Goal: Complete application form

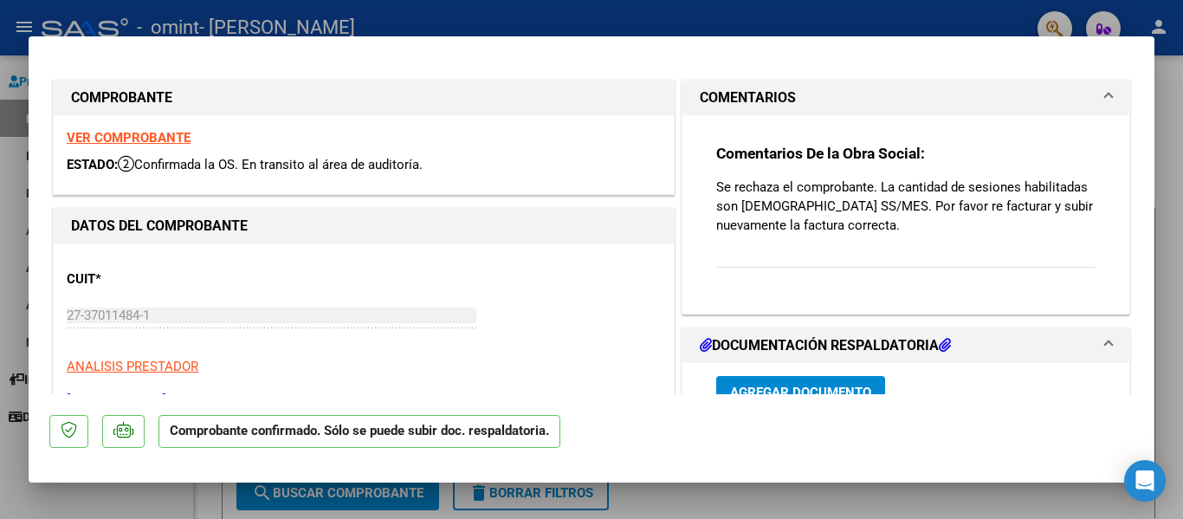
click at [1161, 203] on div at bounding box center [591, 259] width 1183 height 519
type input "$ 0,00"
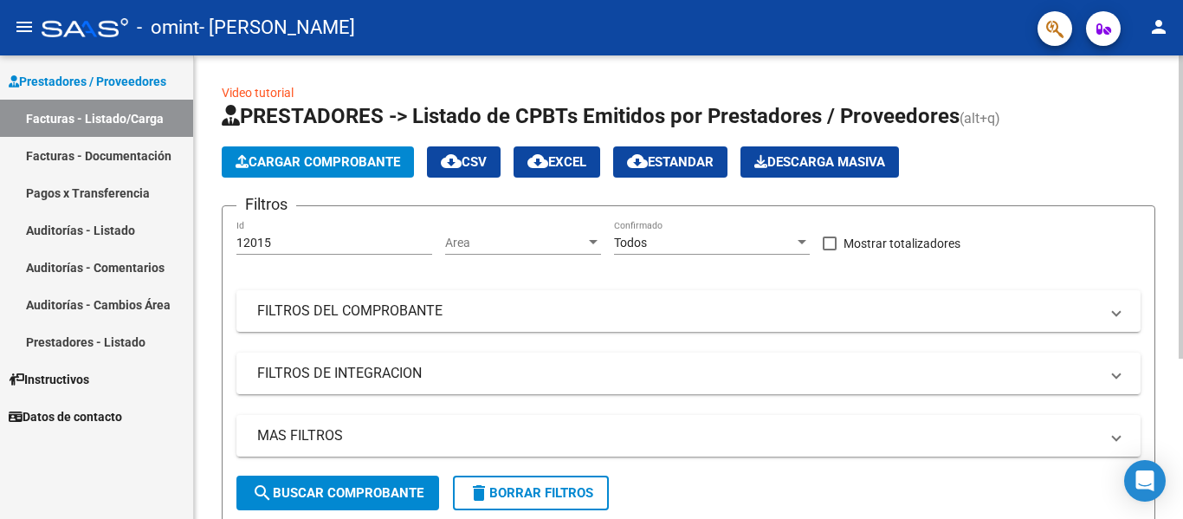
scroll to position [245, 0]
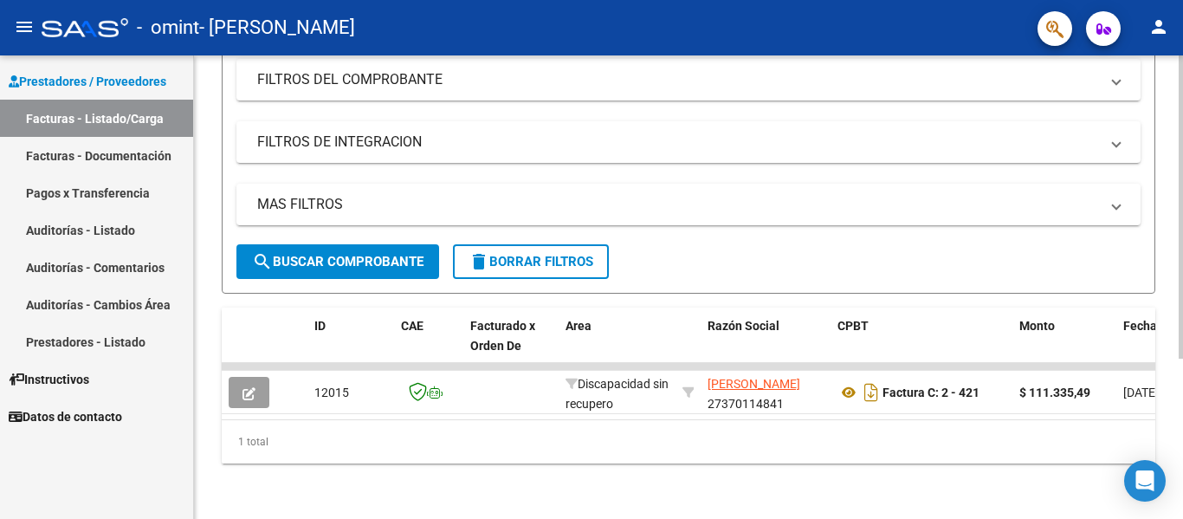
click at [1182, 399] on div at bounding box center [1181, 286] width 4 height 463
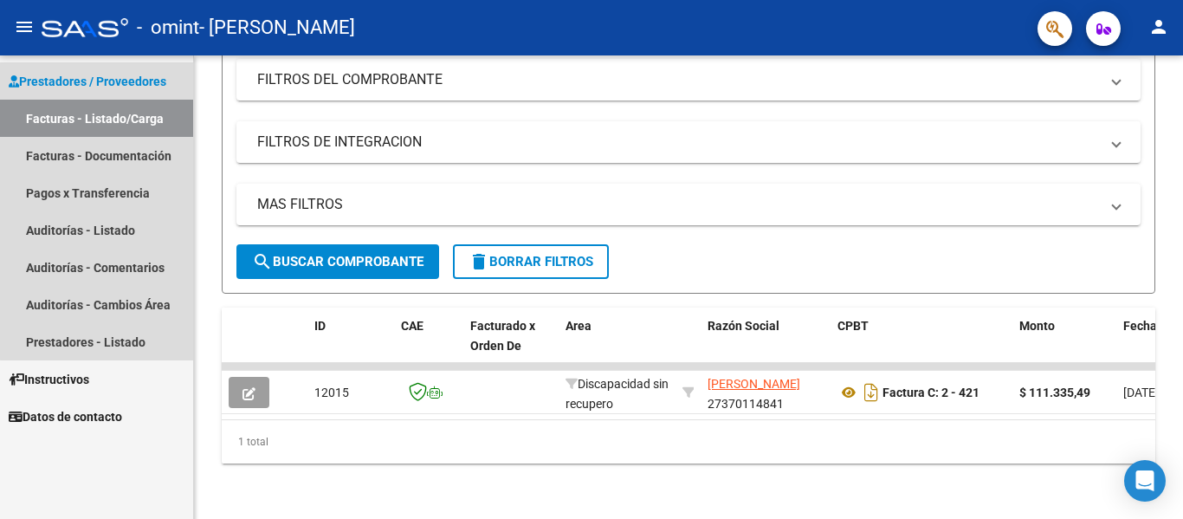
click at [123, 112] on link "Facturas - Listado/Carga" at bounding box center [96, 118] width 193 height 37
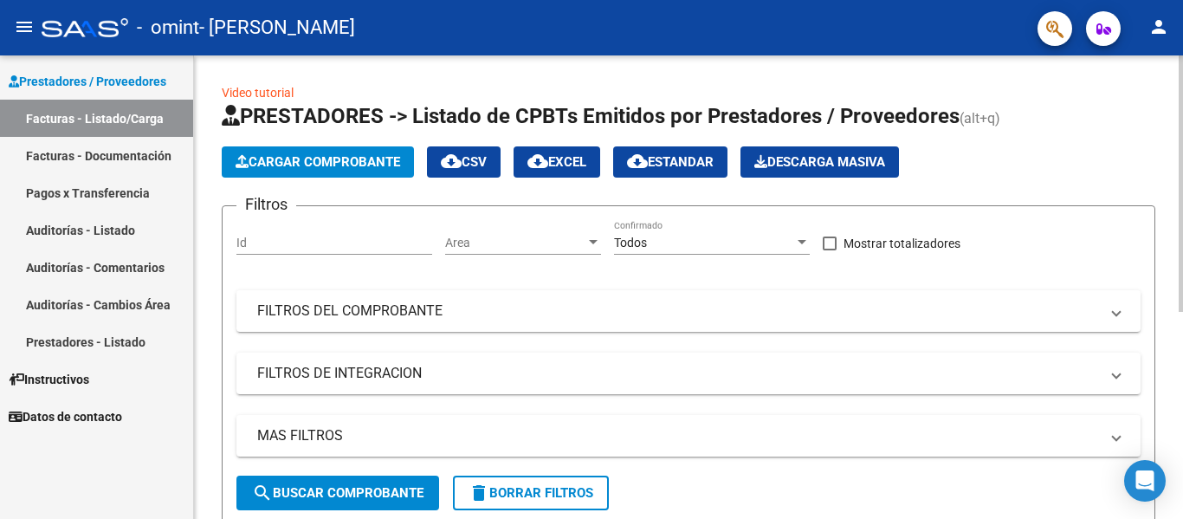
scroll to position [375, 0]
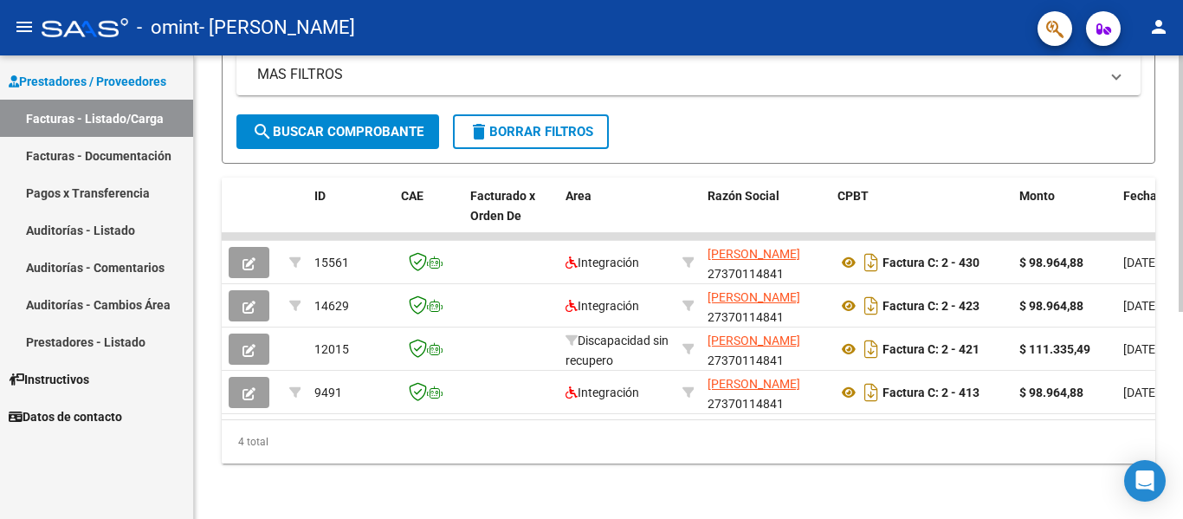
click at [1182, 458] on div at bounding box center [1181, 286] width 4 height 463
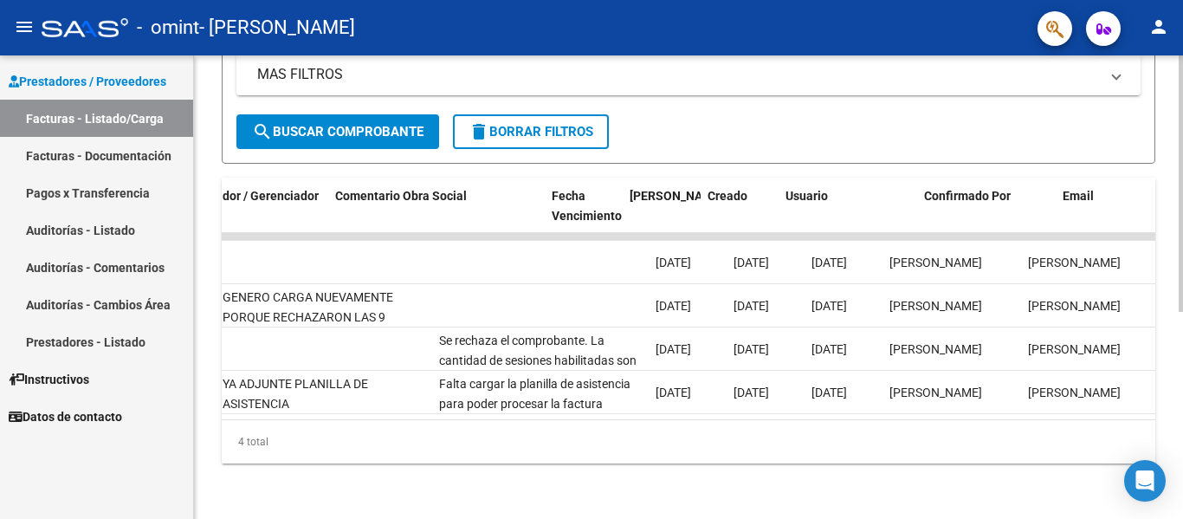
scroll to position [0, 2717]
